Goal: Task Accomplishment & Management: Manage account settings

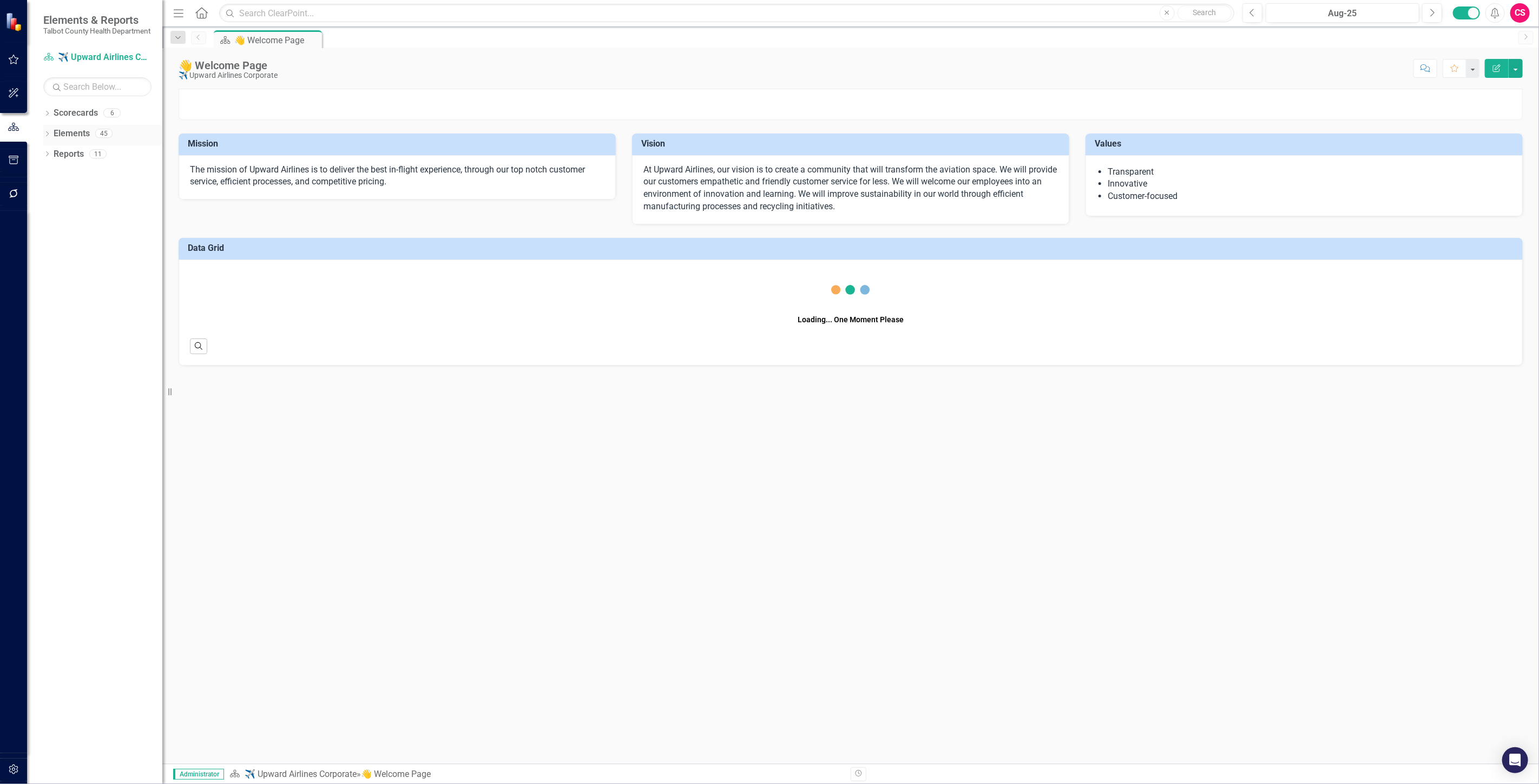
click at [72, 140] on link "Elements" at bounding box center [72, 134] width 36 height 13
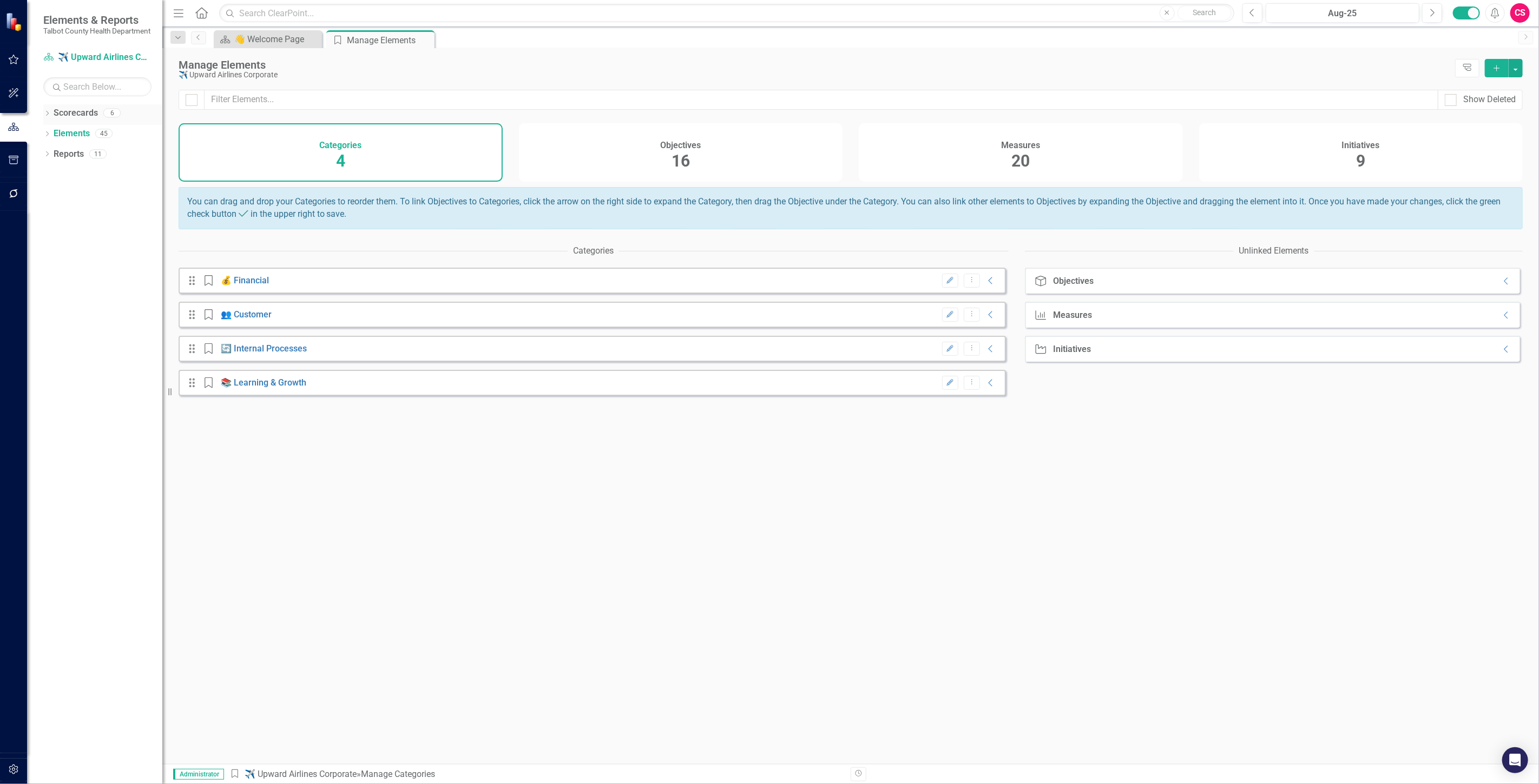
click at [92, 119] on link "Scorecards" at bounding box center [76, 113] width 44 height 13
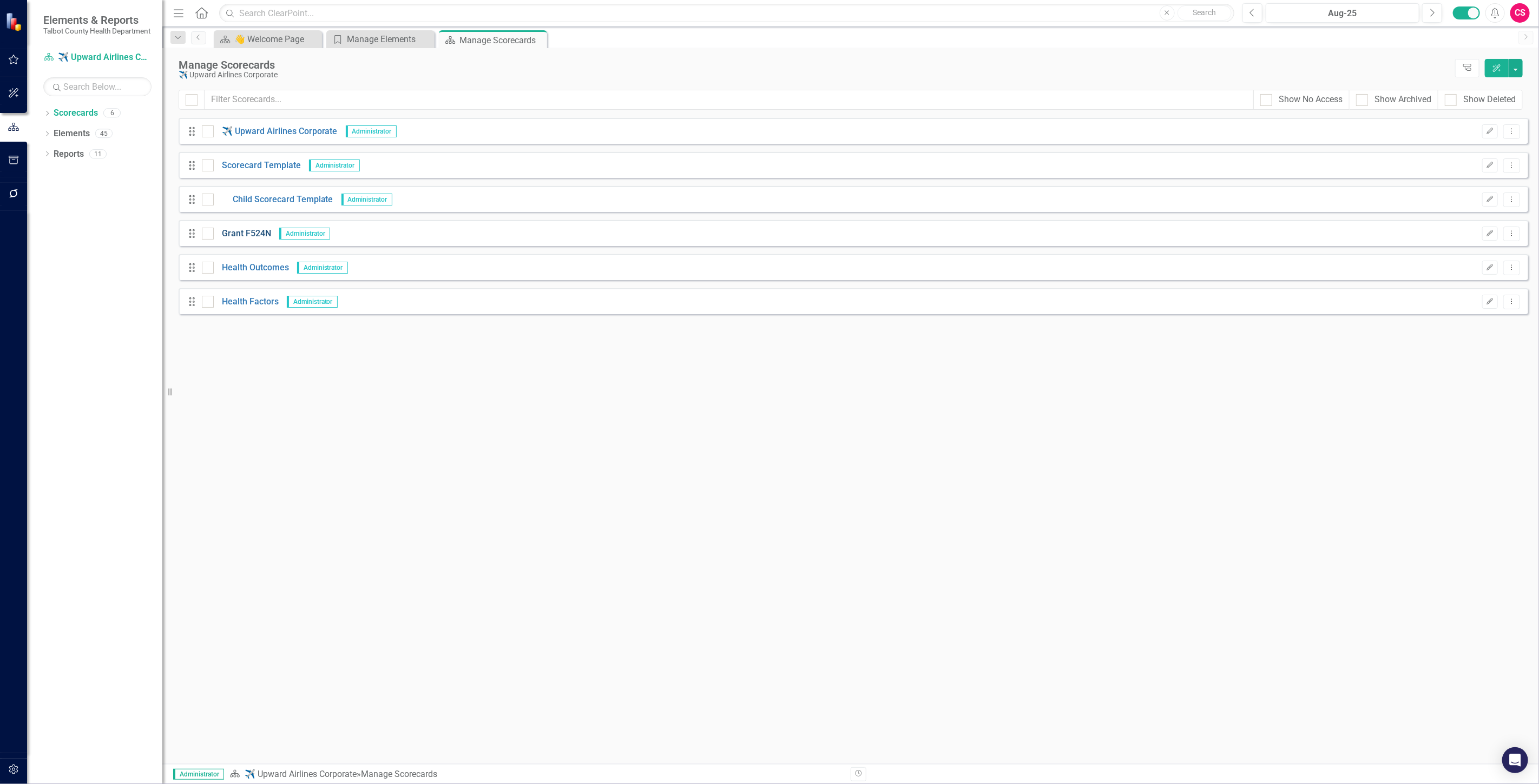
click at [247, 227] on link "Grant F524N" at bounding box center [243, 233] width 57 height 13
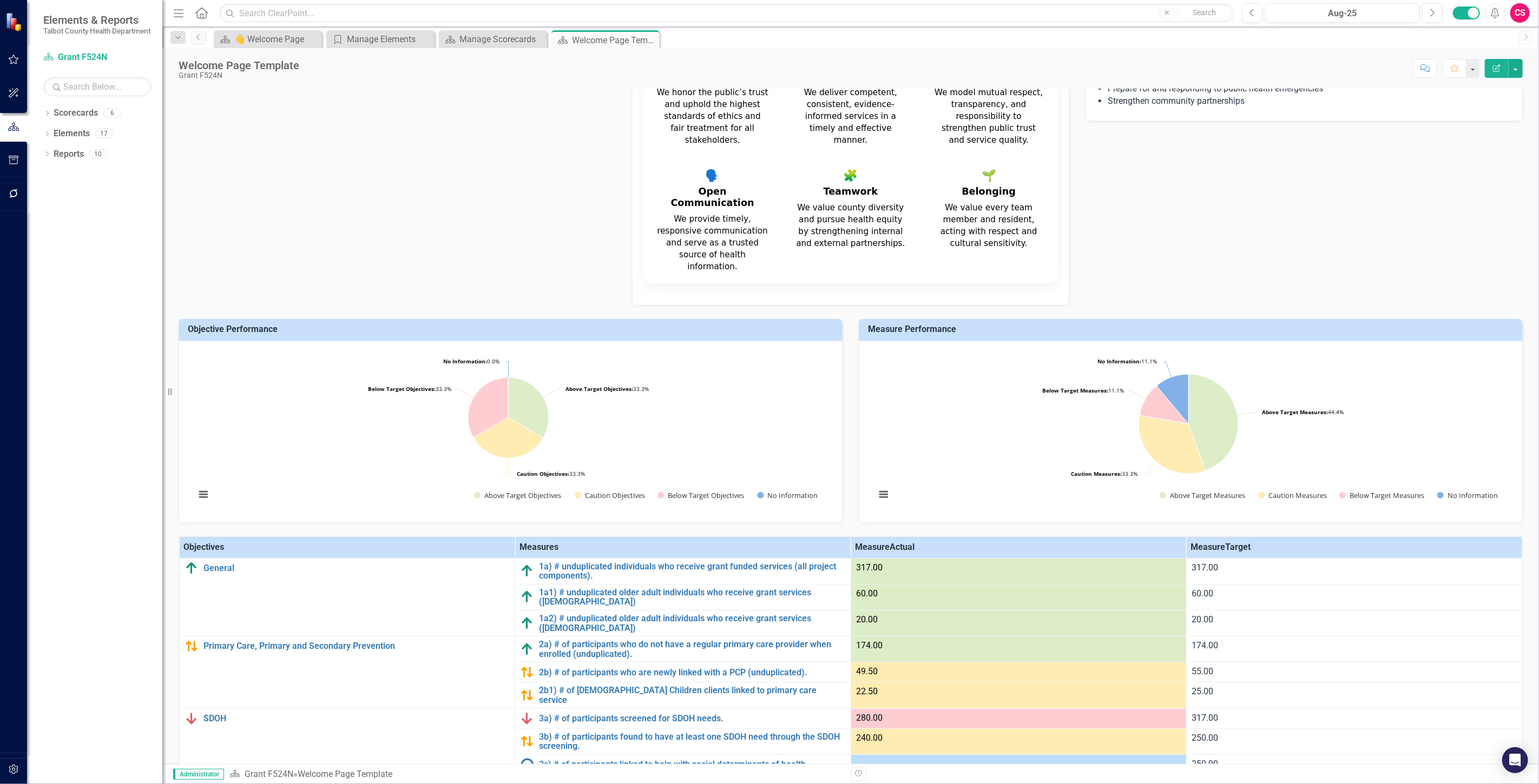
scroll to position [234, 0]
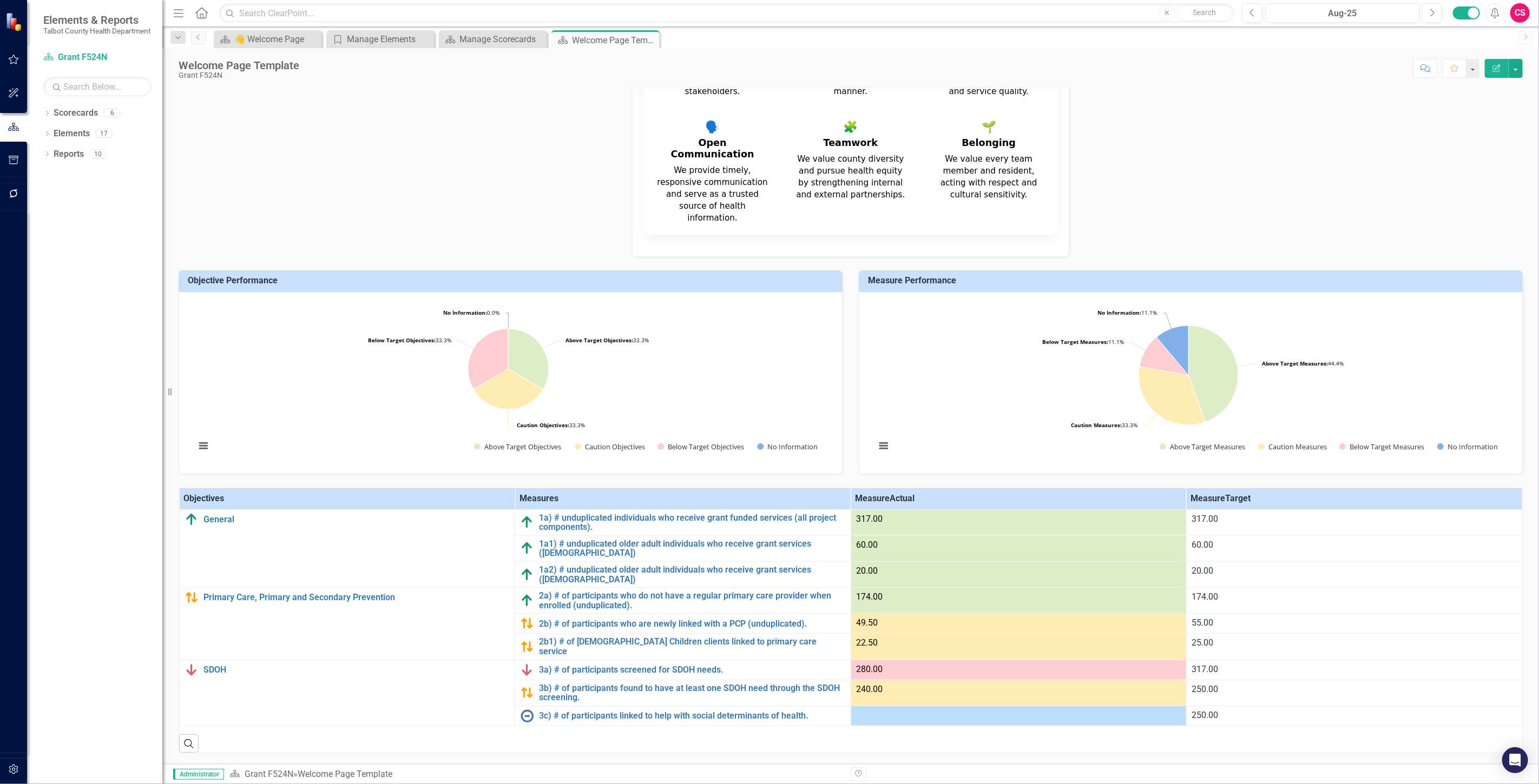
click at [2, 780] on button "button" at bounding box center [14, 770] width 24 height 23
click at [74, 81] on link "Manage Users" at bounding box center [97, 75] width 108 height 13
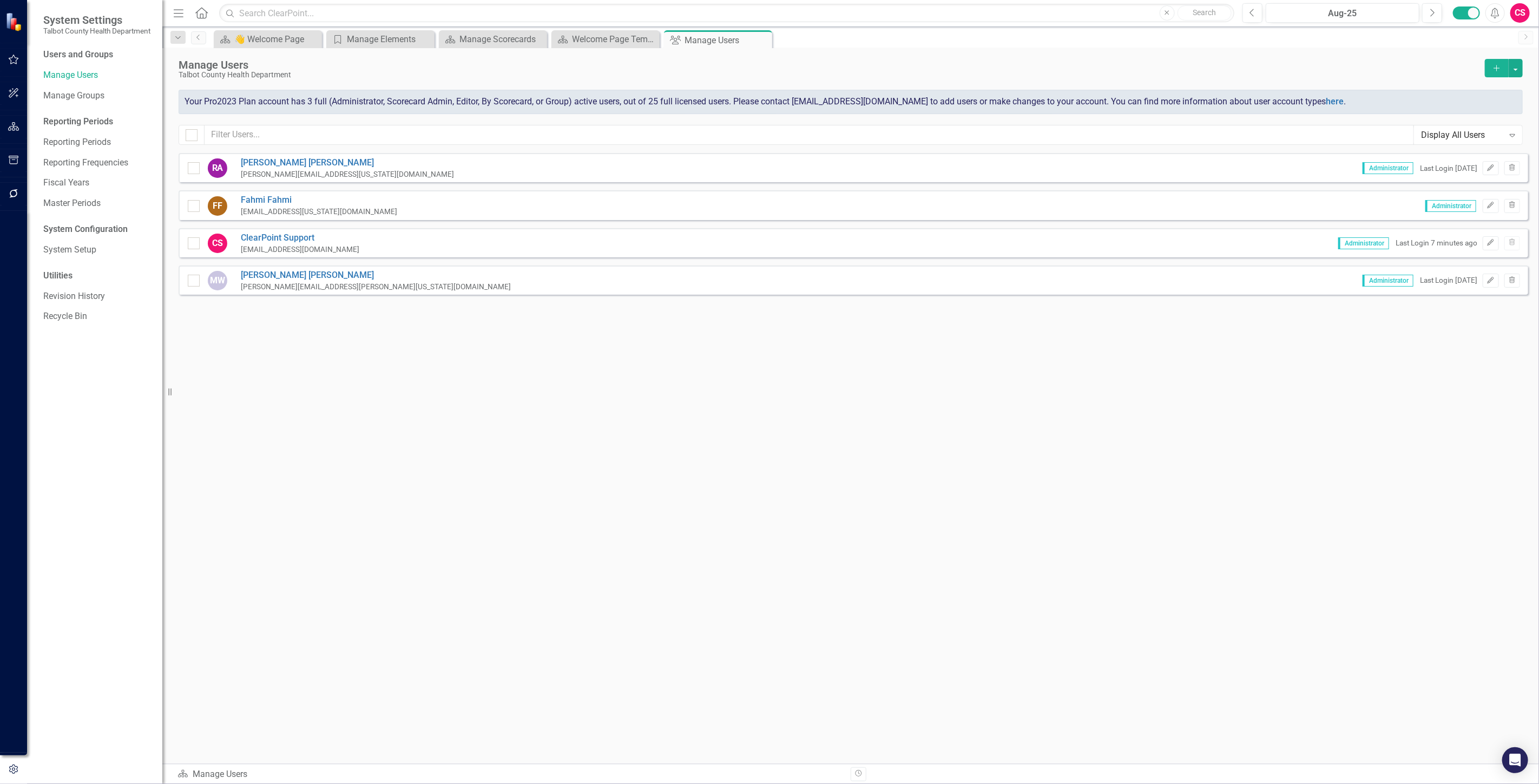
click at [20, 116] on button "button" at bounding box center [14, 127] width 24 height 23
click at [66, 119] on link "Scorecards" at bounding box center [76, 113] width 44 height 13
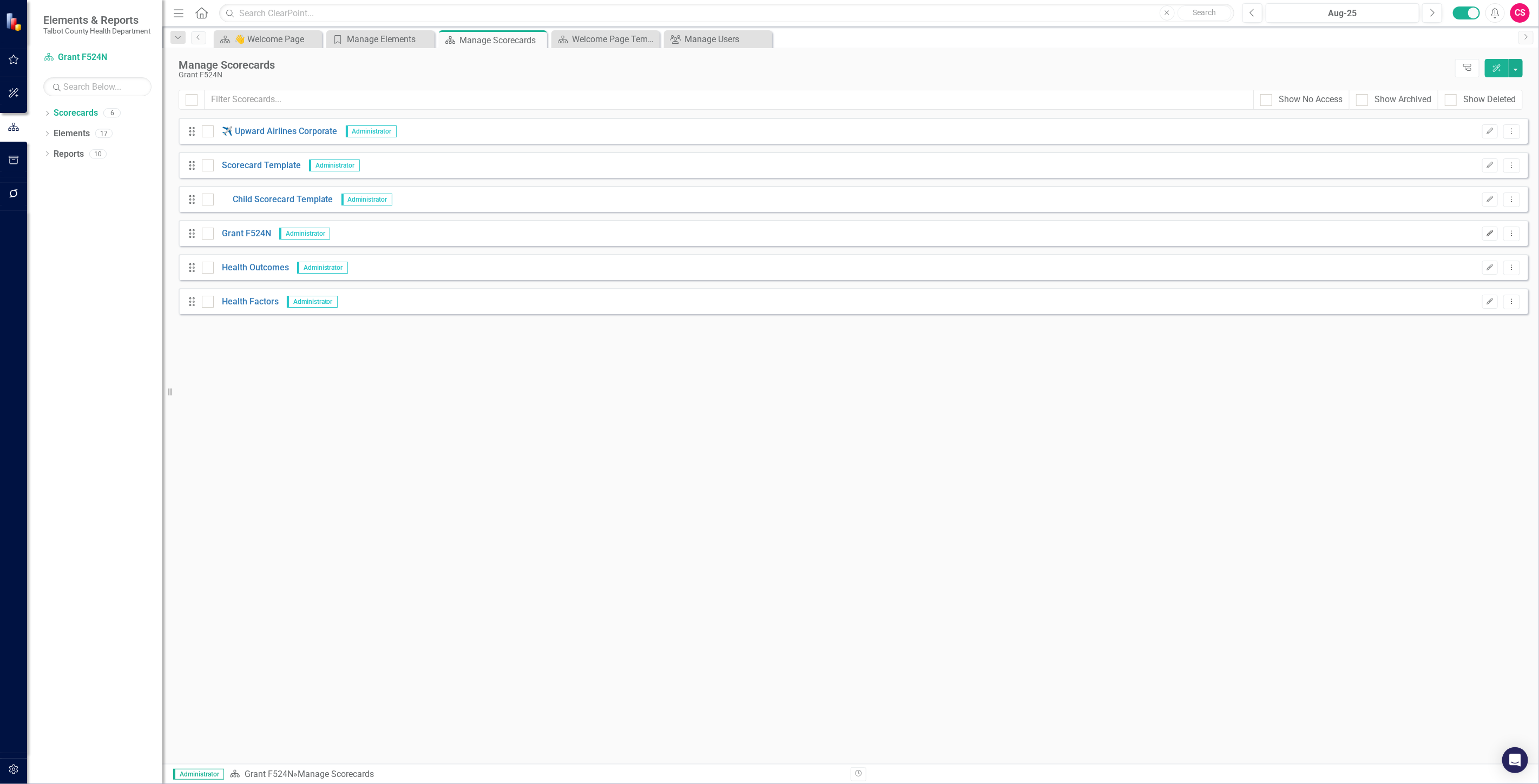
click at [1485, 233] on button "Edit" at bounding box center [1490, 234] width 16 height 14
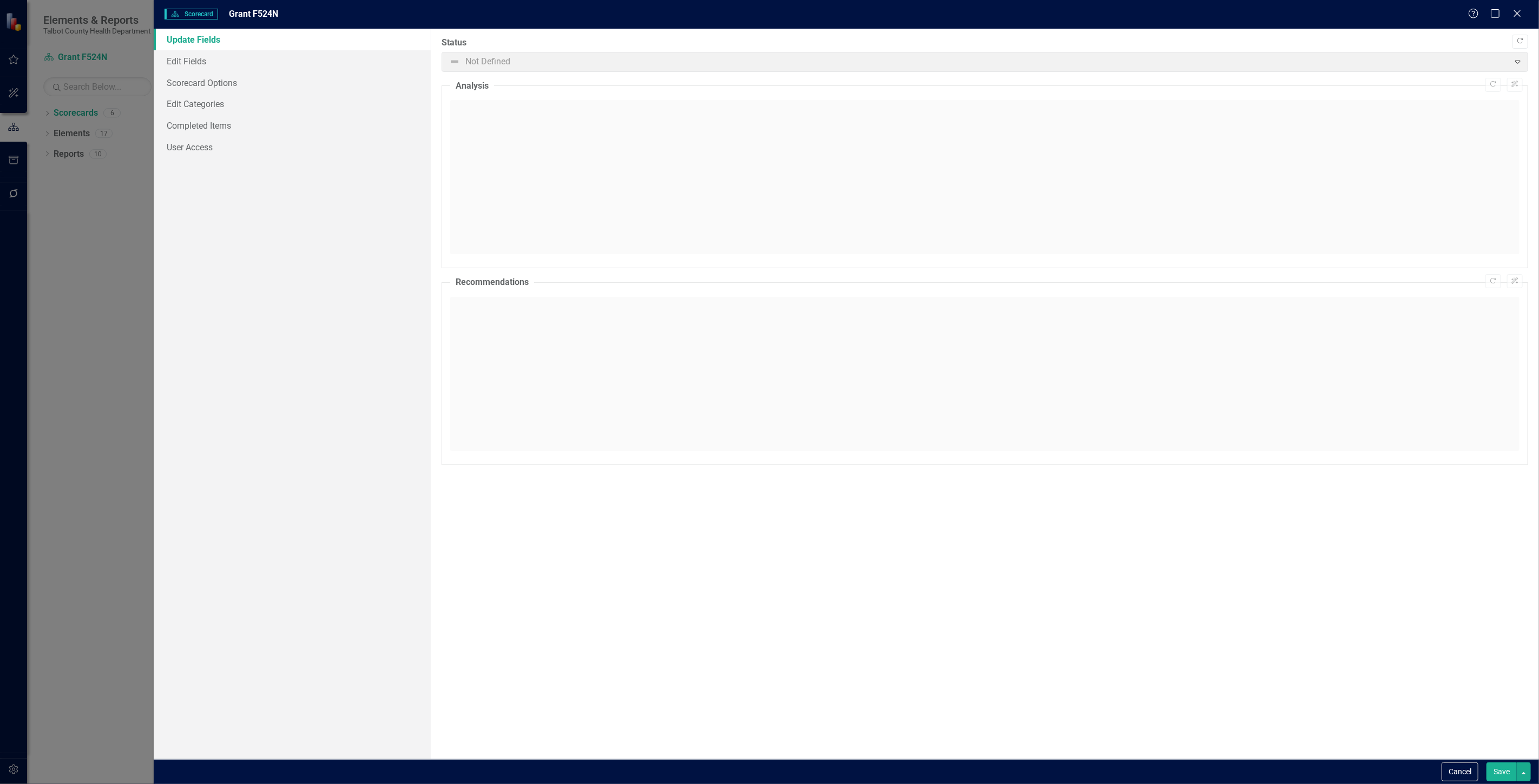
click at [181, 159] on div "Update Fields Edit Fields Scorecard Options Edit Categories Completed Items Use…" at bounding box center [292, 394] width 277 height 731
click at [181, 150] on link "User Access" at bounding box center [292, 147] width 277 height 21
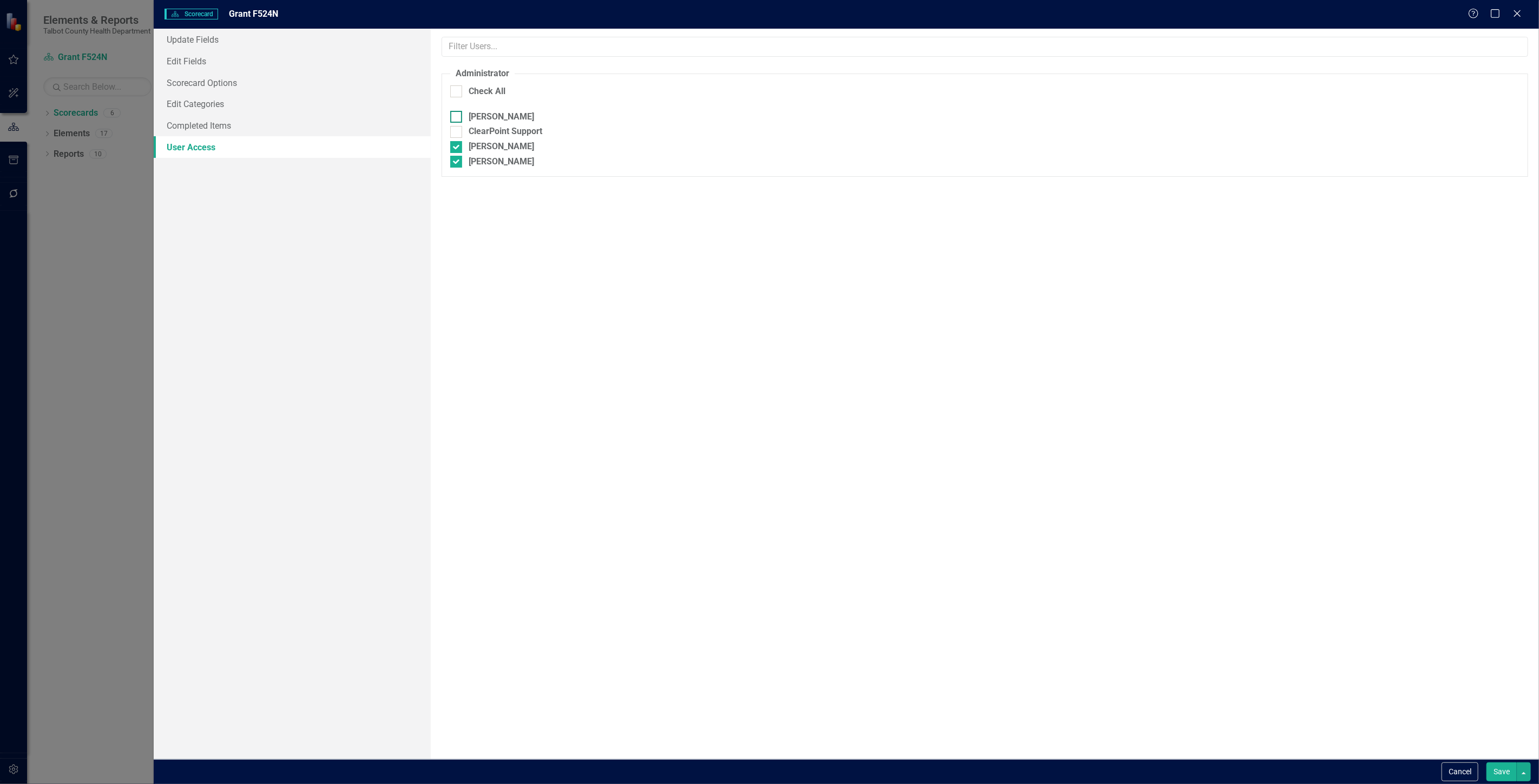
click at [494, 119] on div "[PERSON_NAME]" at bounding box center [501, 117] width 66 height 13
click at [457, 118] on input "[PERSON_NAME]" at bounding box center [454, 115] width 7 height 7
checkbox input "true"
click at [499, 131] on div "ClearPoint Support" at bounding box center [505, 131] width 73 height 13
click at [457, 131] on input "ClearPoint Support" at bounding box center [454, 130] width 7 height 7
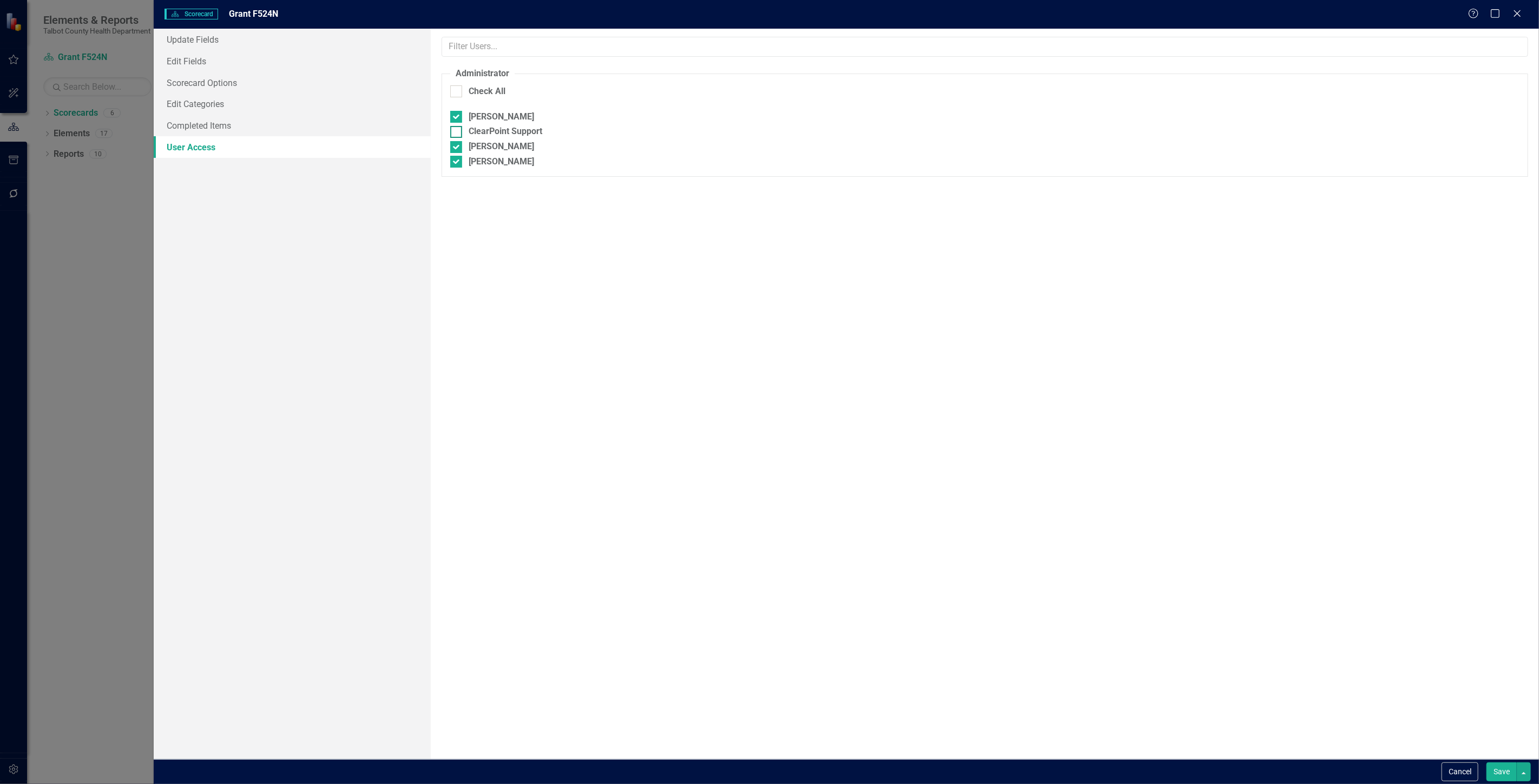
checkbox input "true"
click at [1492, 773] on button "Save" at bounding box center [1501, 772] width 30 height 19
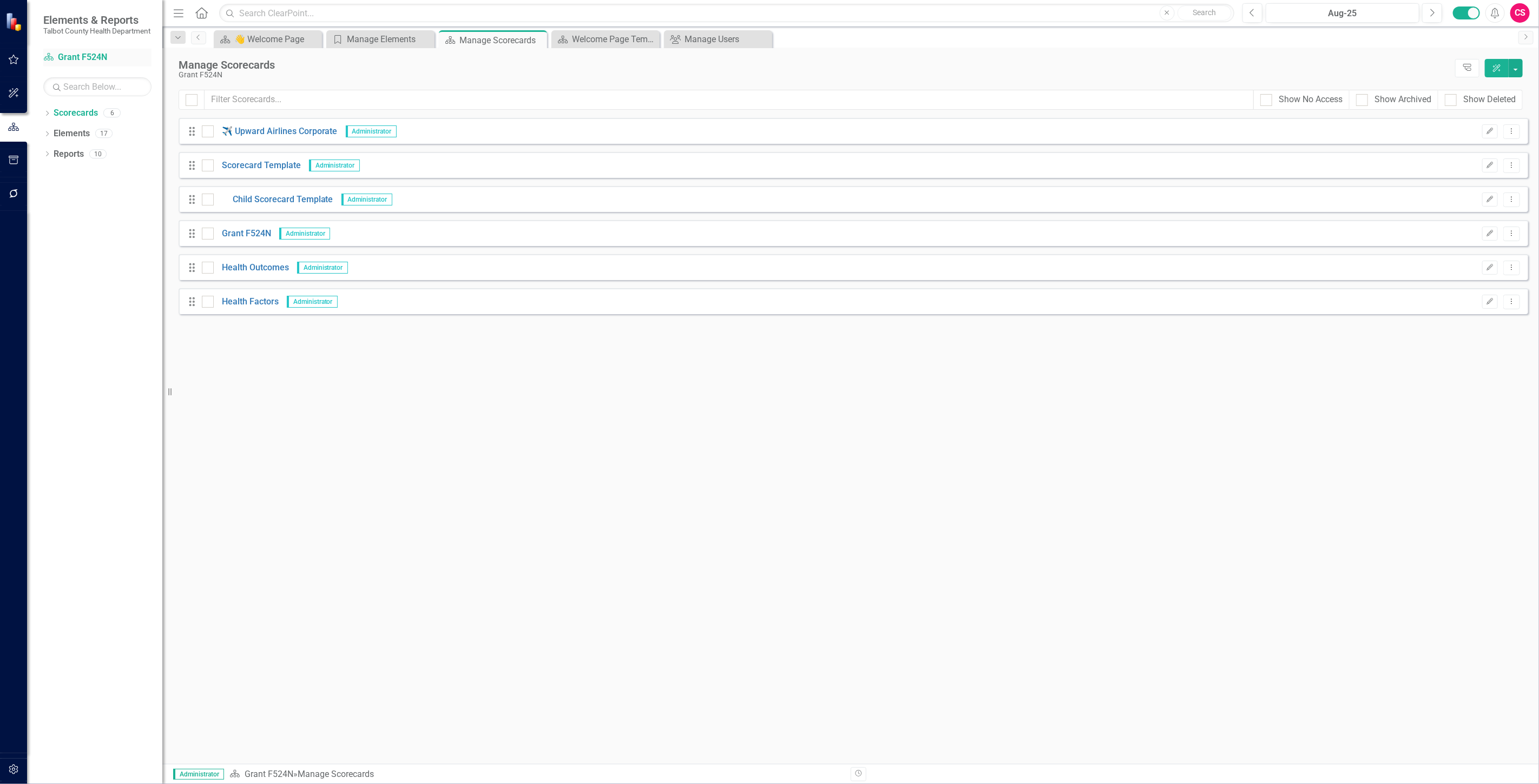
click at [71, 64] on link "Scorecard Grant F524N" at bounding box center [97, 57] width 108 height 13
